Goal: Task Accomplishment & Management: Use online tool/utility

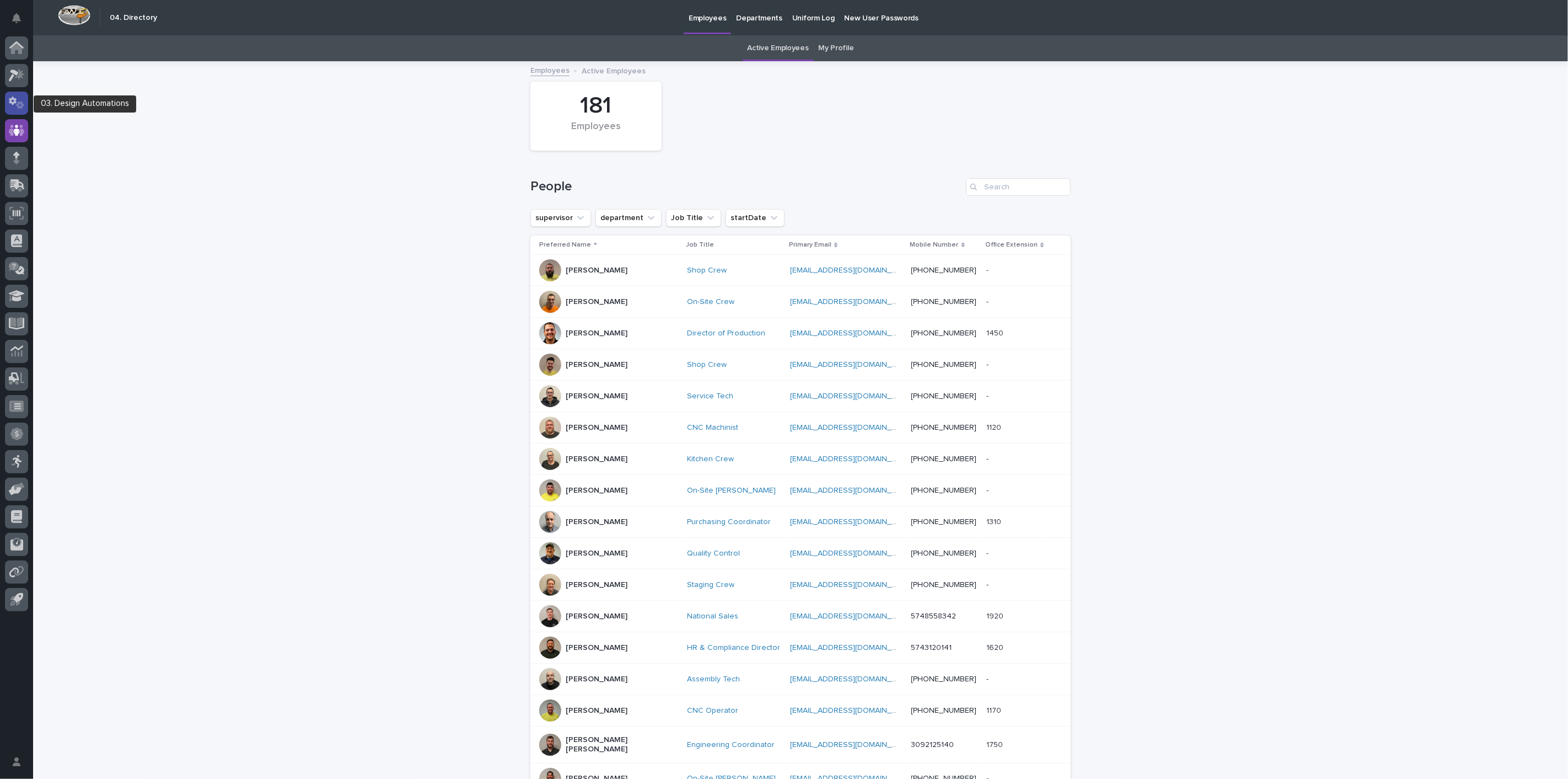
click at [9, 102] on icon at bounding box center [17, 103] width 16 height 12
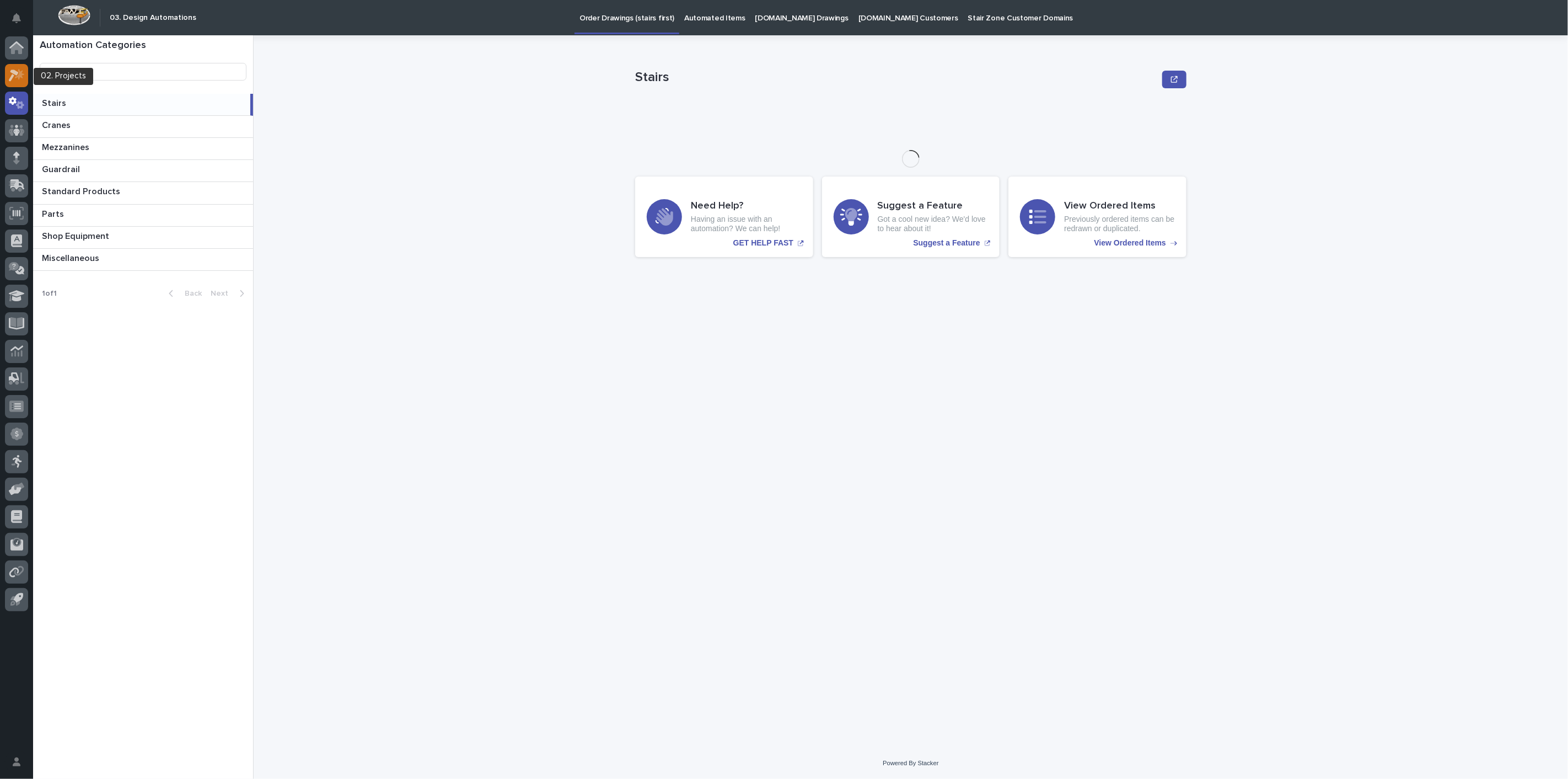
click at [14, 76] on icon at bounding box center [17, 75] width 16 height 12
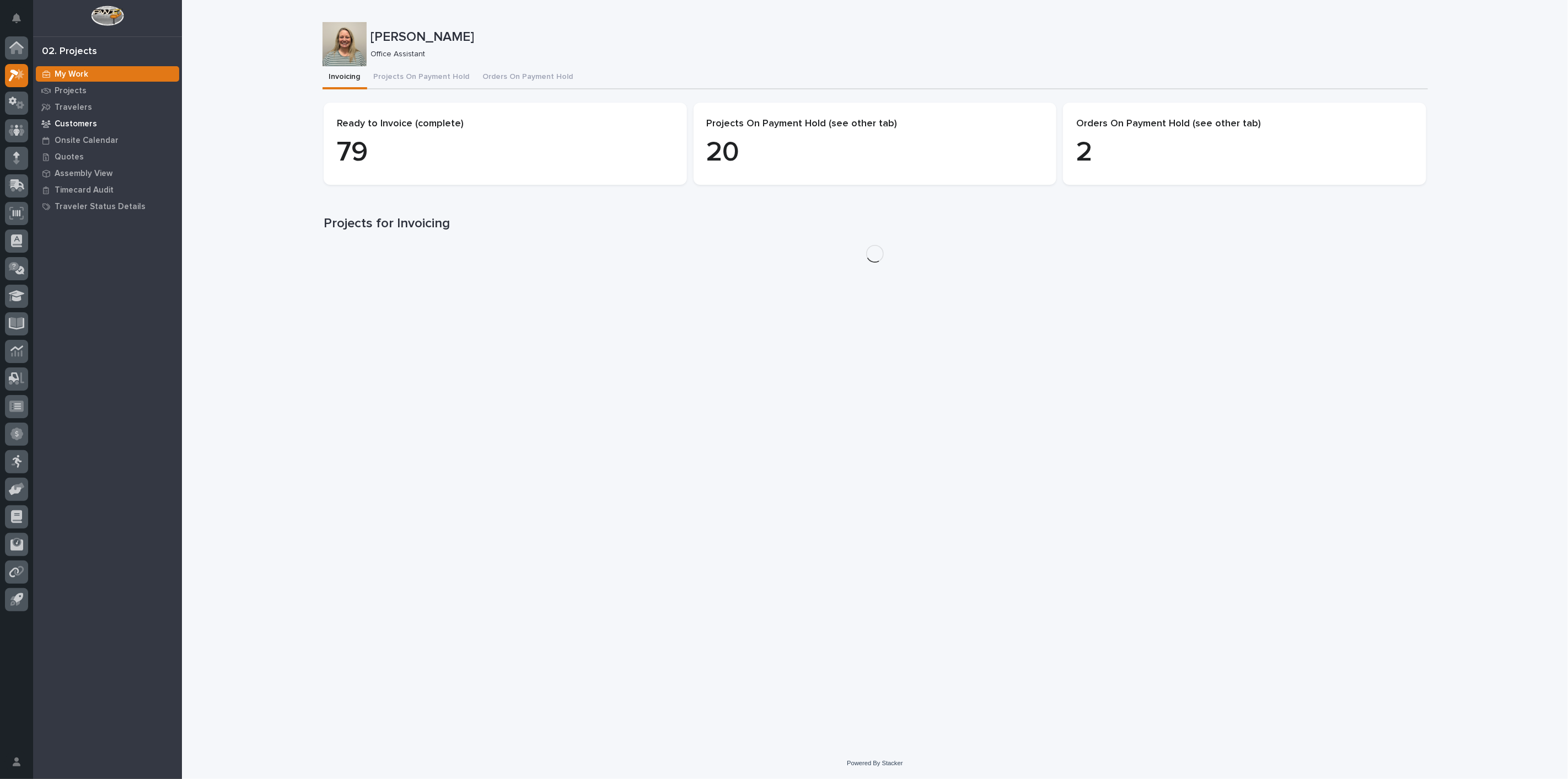
click at [83, 119] on p "Customers" at bounding box center [76, 124] width 42 height 10
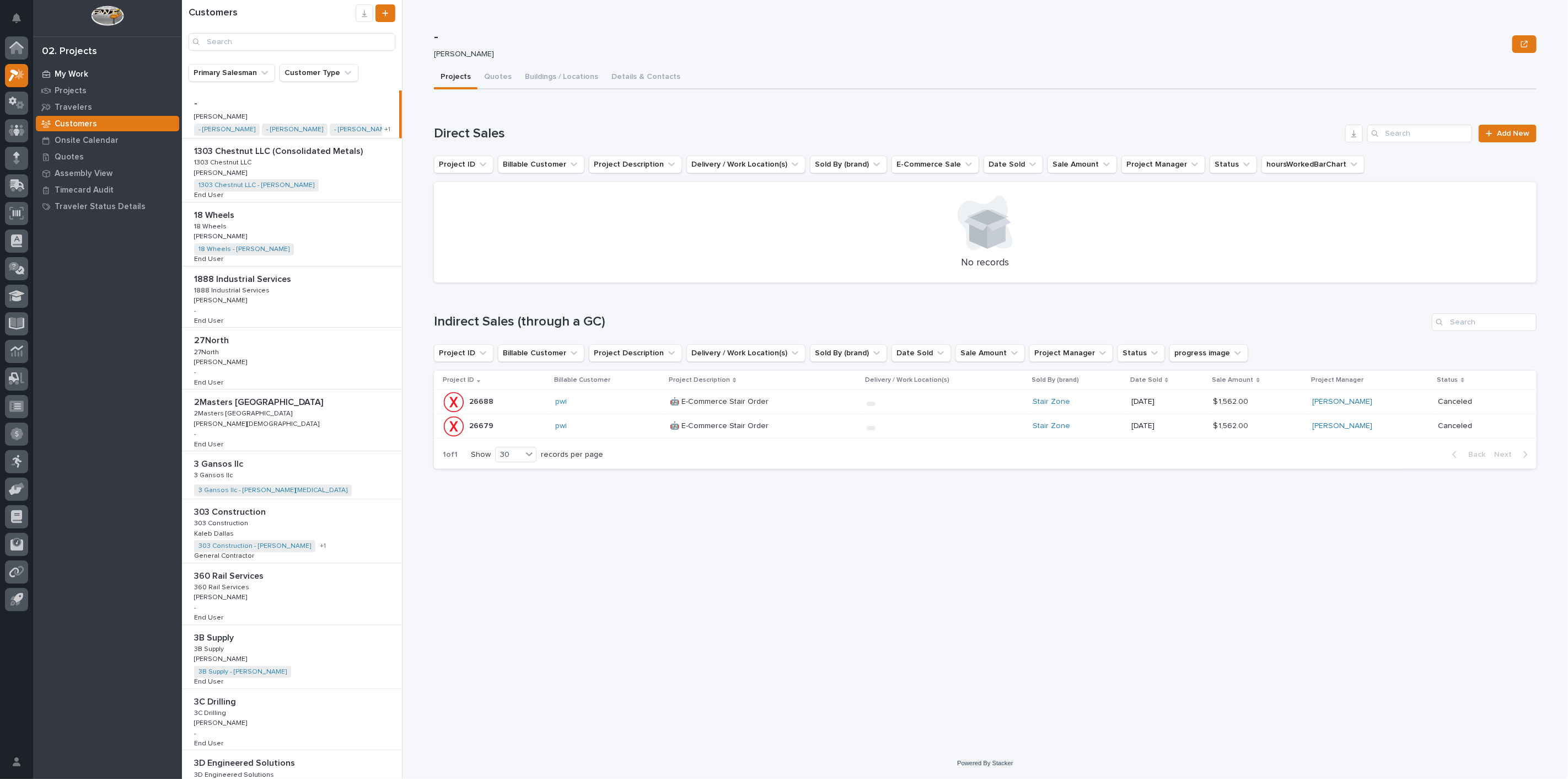
click at [74, 78] on p "My Work" at bounding box center [71, 74] width 34 height 10
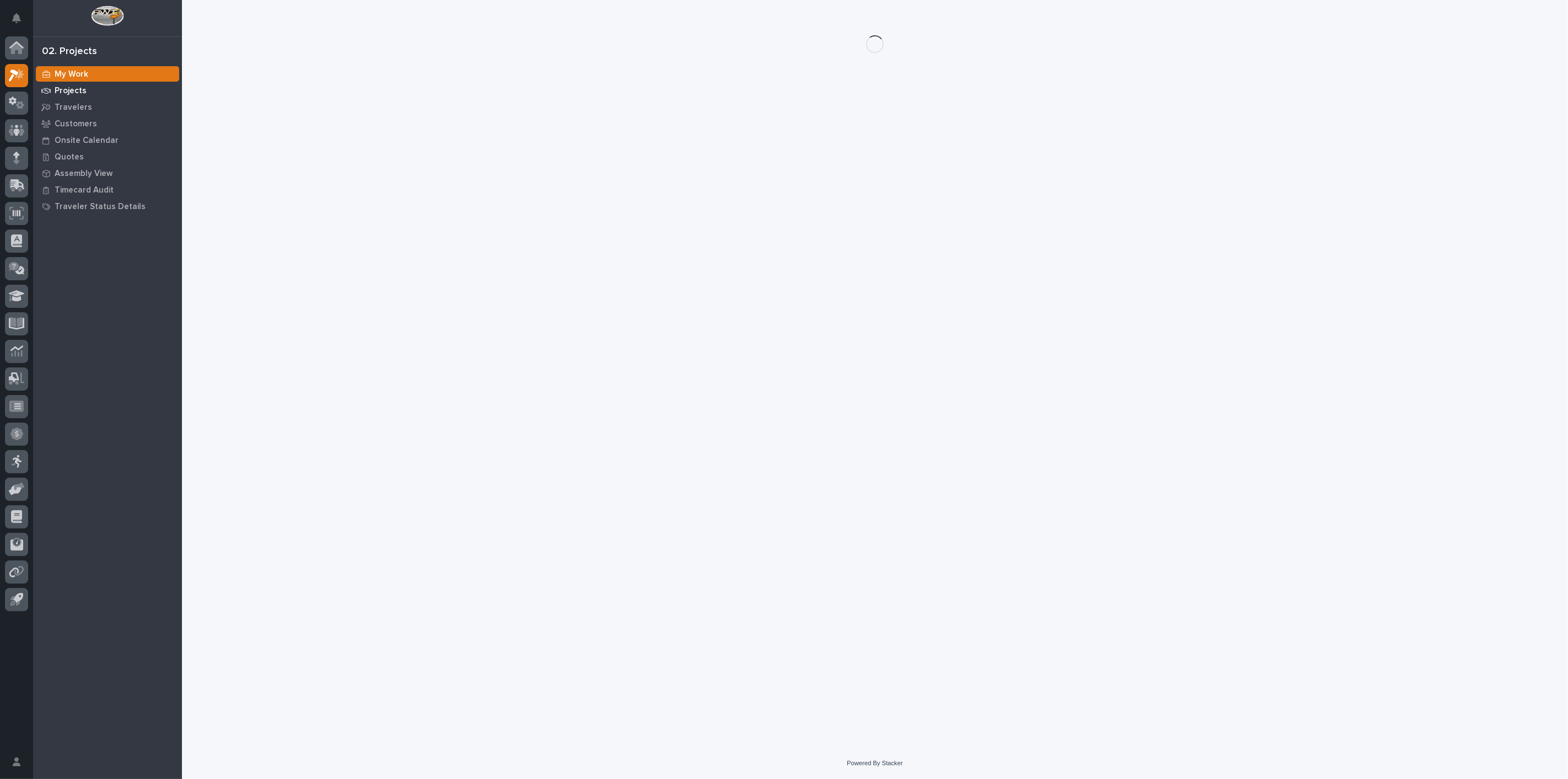
click at [73, 91] on p "Projects" at bounding box center [71, 91] width 32 height 10
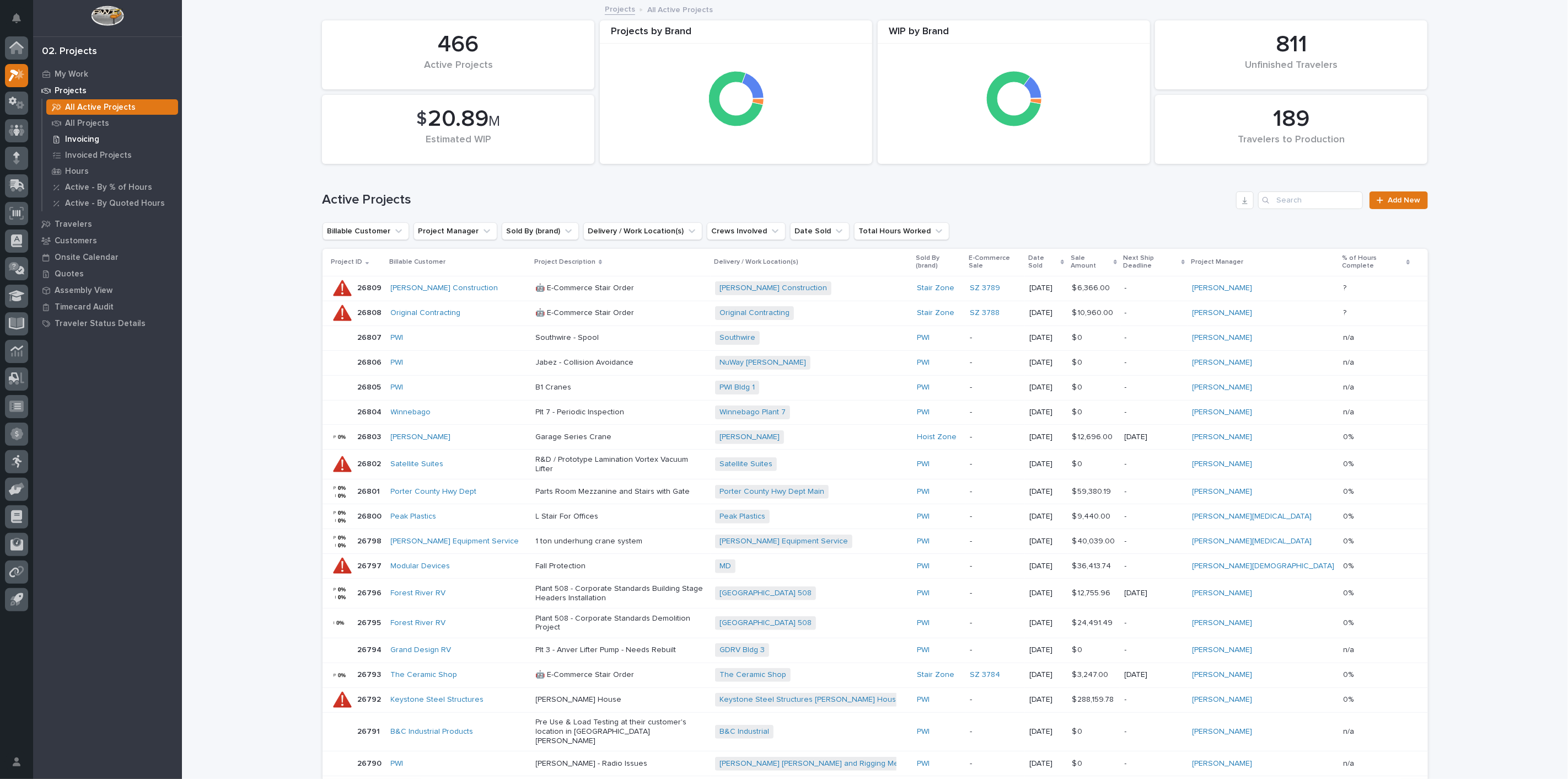
click at [77, 138] on p "Invoicing" at bounding box center [82, 140] width 34 height 10
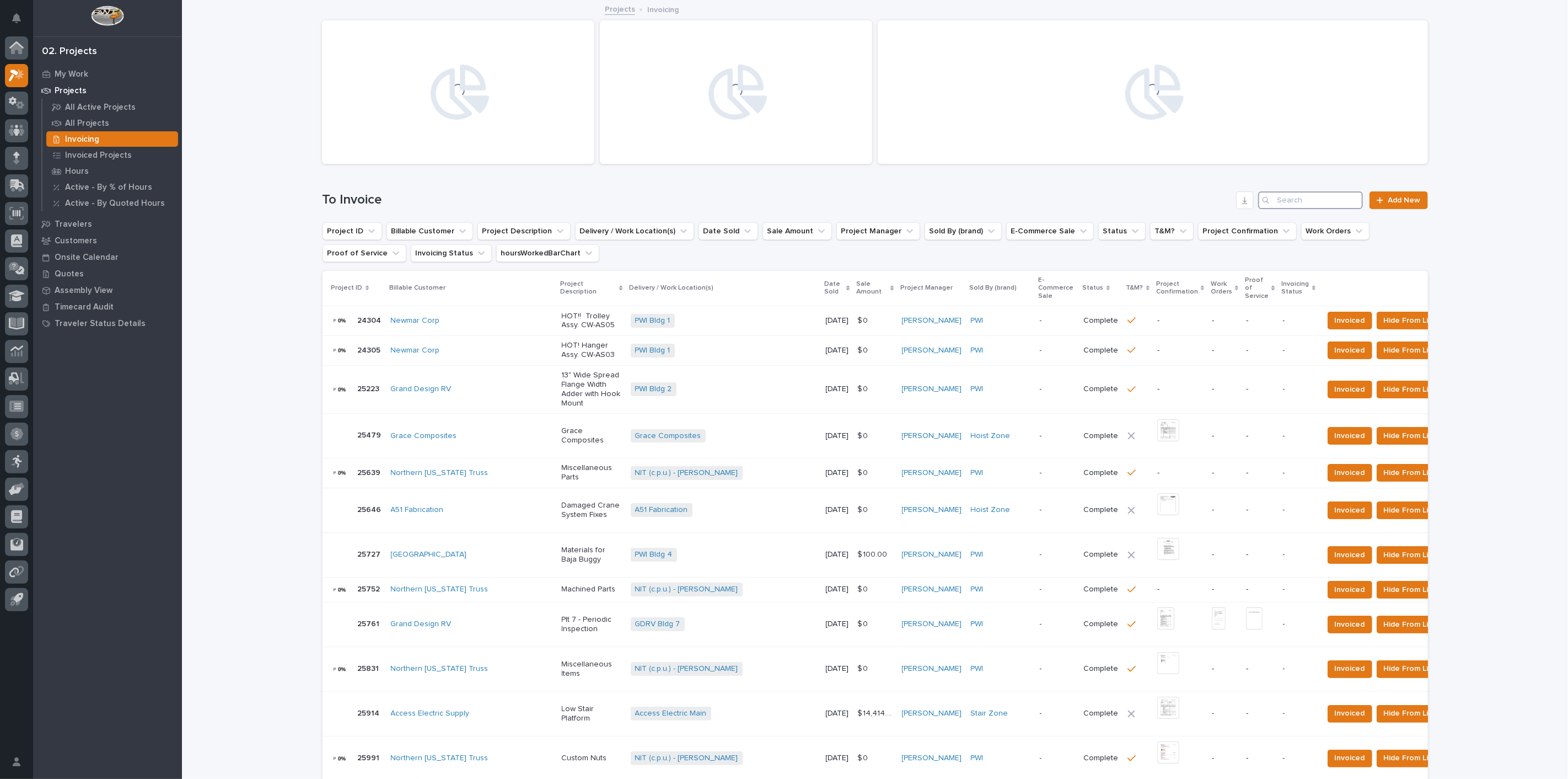
drag, startPoint x: 77, startPoint y: 138, endPoint x: 1296, endPoint y: 196, distance: 1220.4
click at [1296, 196] on input "Search" at bounding box center [1310, 200] width 105 height 17
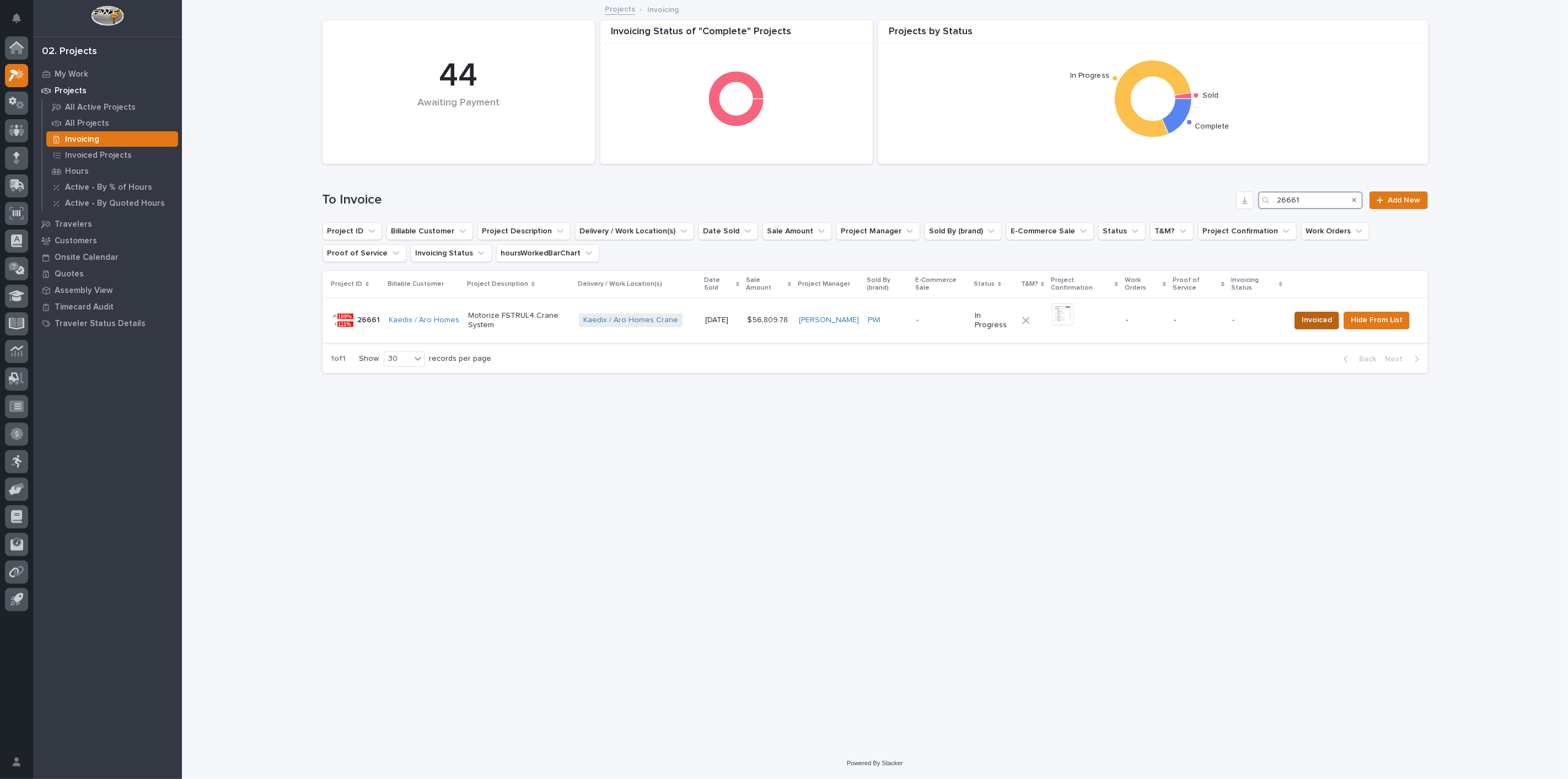
type input "26661"
click at [1322, 319] on span "Invoiced" at bounding box center [1317, 320] width 30 height 13
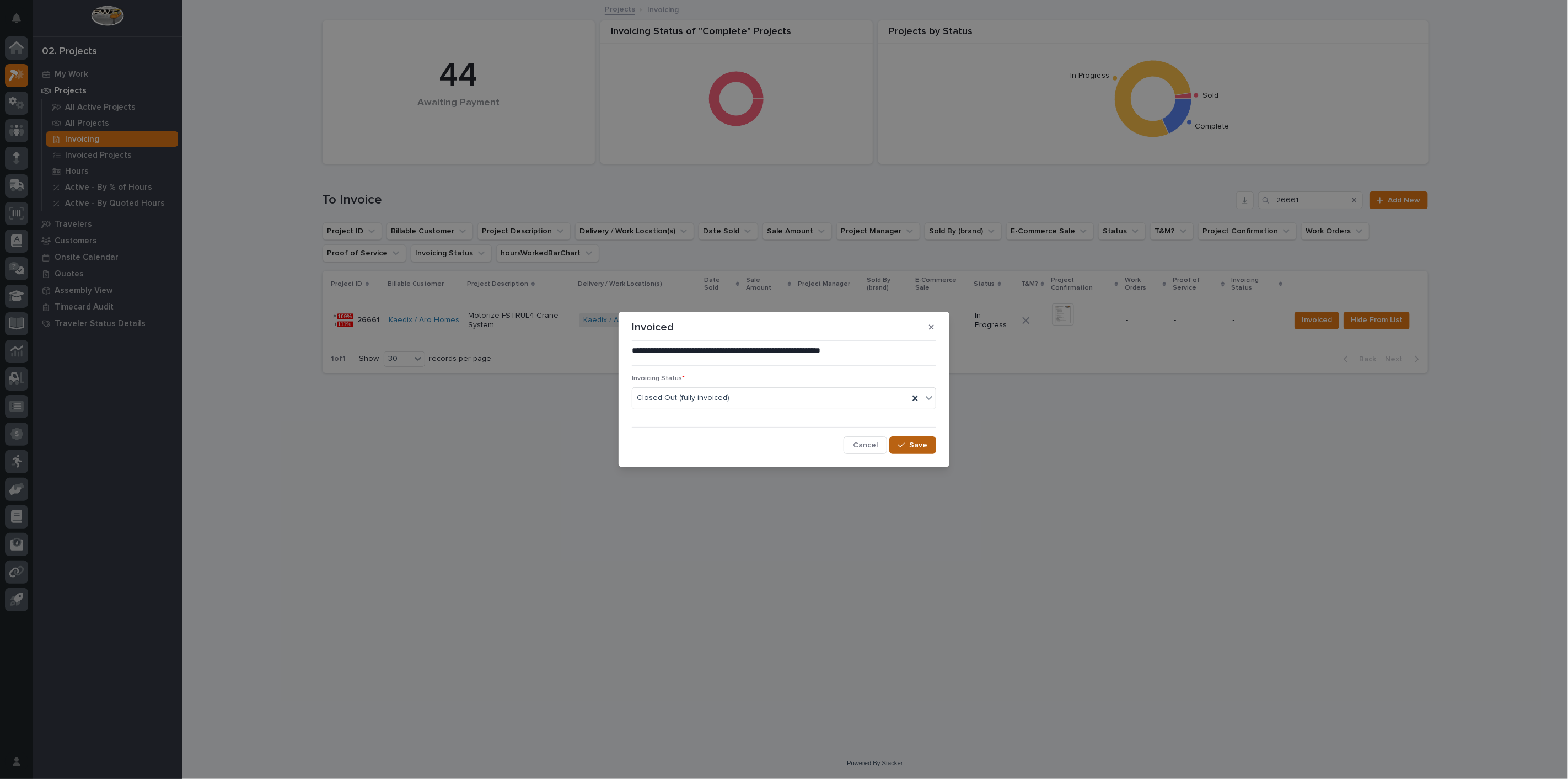
click at [916, 443] on span "Save" at bounding box center [918, 445] width 18 height 10
